Goal: Information Seeking & Learning: Learn about a topic

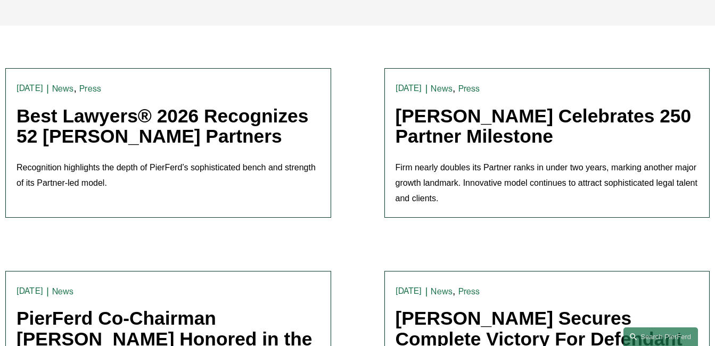
scroll to position [266, 0]
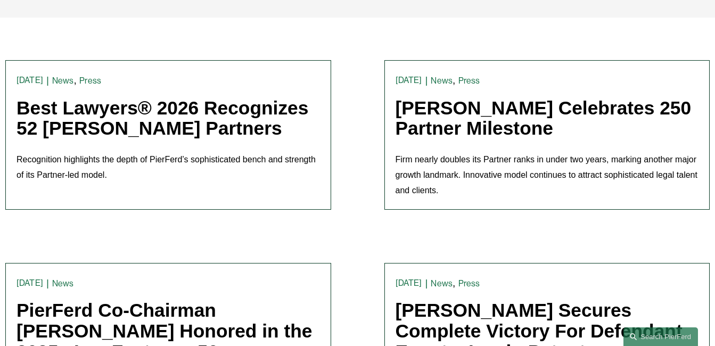
click at [182, 127] on link "Best Lawyers® 2026 Recognizes 52 [PERSON_NAME] Partners" at bounding box center [163, 118] width 292 height 42
click at [531, 123] on link "[PERSON_NAME] Celebrates 250 Partner Milestone" at bounding box center [543, 118] width 296 height 42
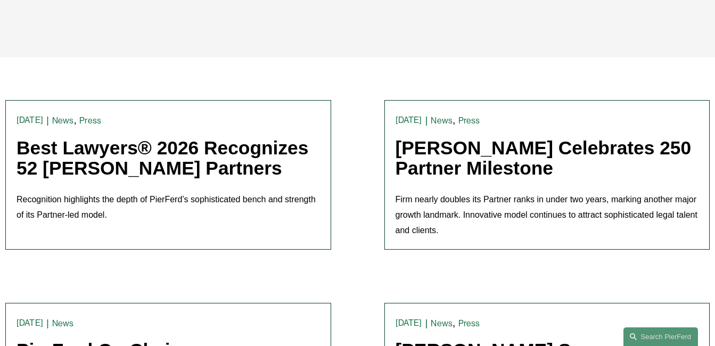
scroll to position [213, 0]
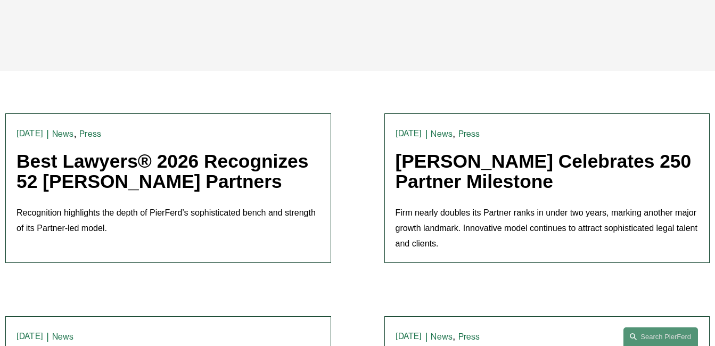
click at [445, 183] on link "[PERSON_NAME] Celebrates 250 Partner Milestone" at bounding box center [543, 172] width 296 height 42
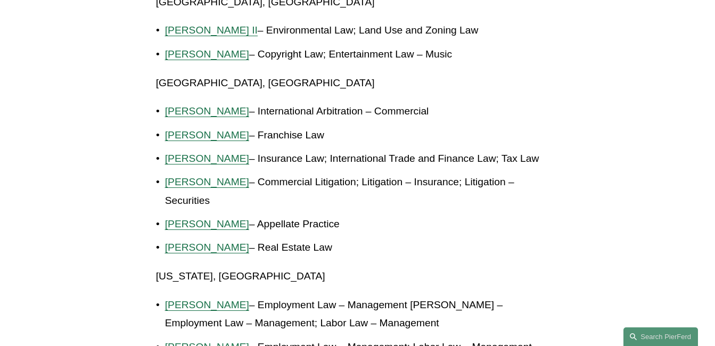
scroll to position [1597, 0]
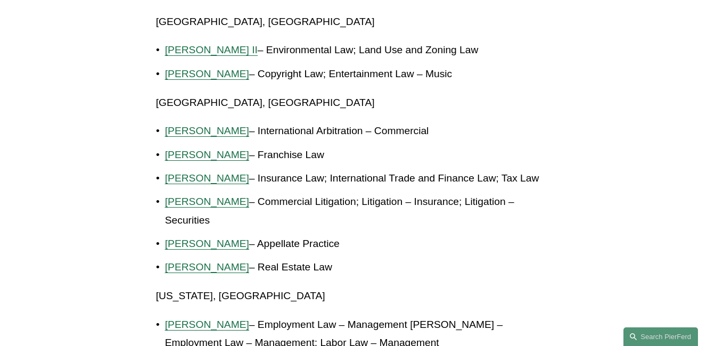
click at [190, 149] on span "[PERSON_NAME]" at bounding box center [207, 154] width 84 height 11
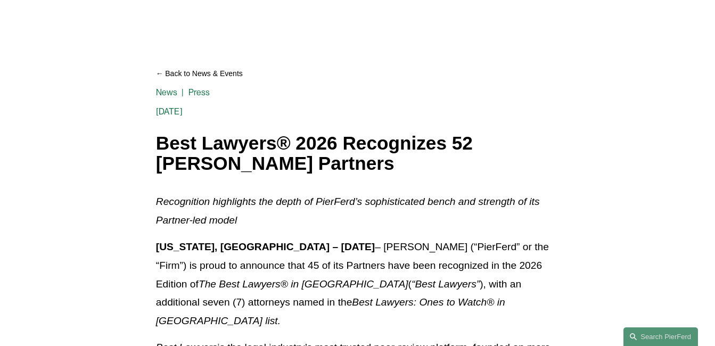
scroll to position [0, 0]
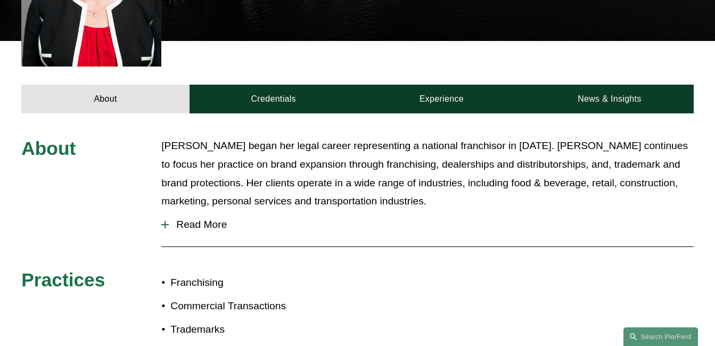
scroll to position [373, 0]
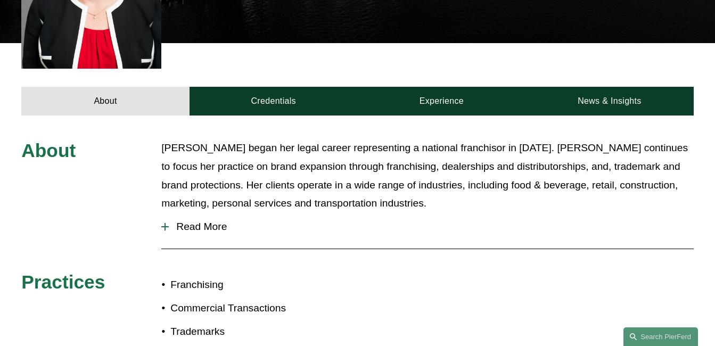
click at [279, 87] on link "Credentials" at bounding box center [273, 101] width 168 height 29
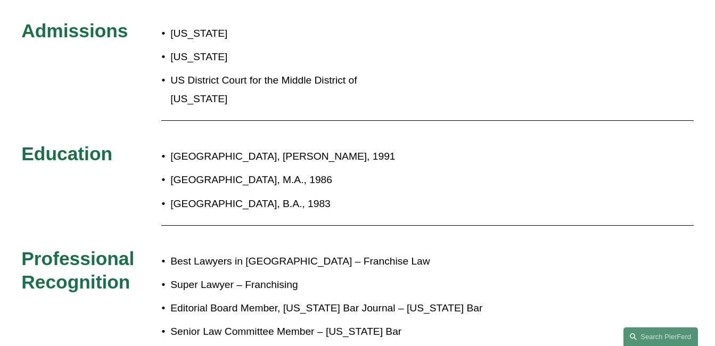
scroll to position [0, 0]
